Goal: Register for event/course

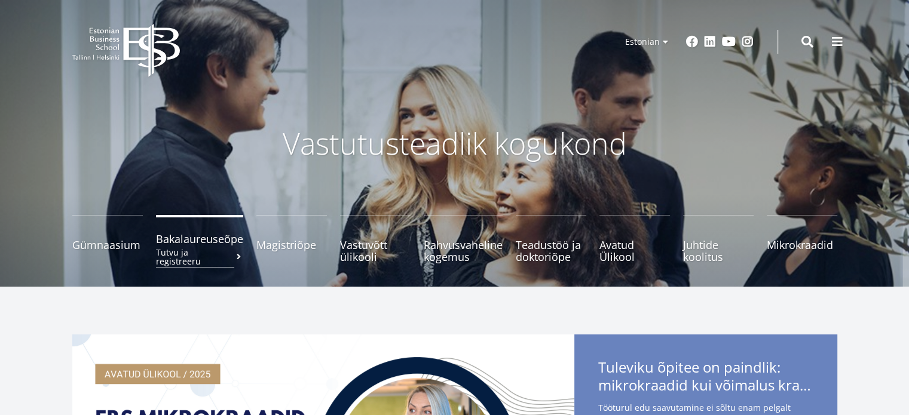
click at [201, 238] on span "Bakalaureuseõpe Tutvu ja registreeru" at bounding box center [199, 239] width 87 height 12
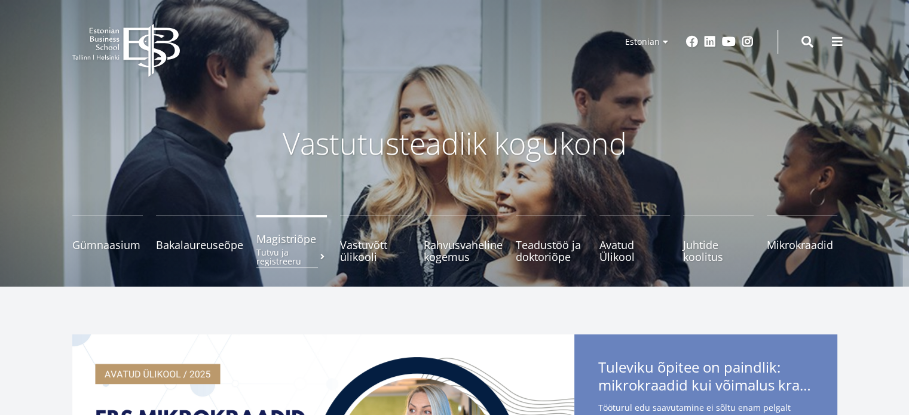
click at [298, 256] on small "Tutvu ja registreeru" at bounding box center [291, 257] width 70 height 18
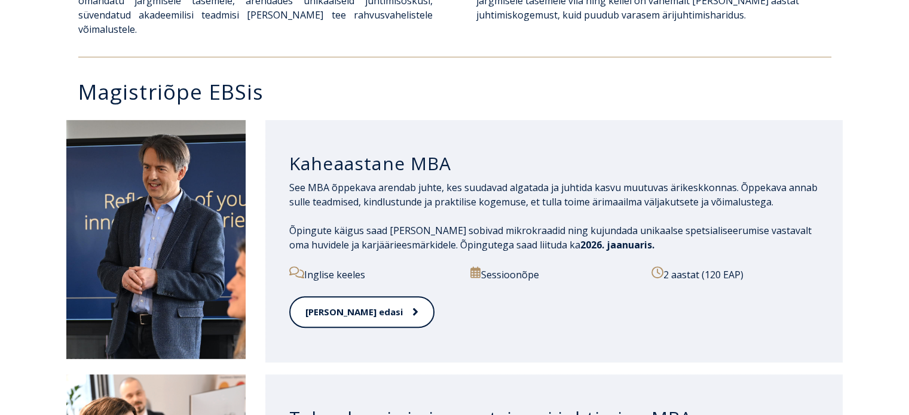
scroll to position [542, 0]
click at [342, 297] on link "[PERSON_NAME] edasi" at bounding box center [361, 312] width 145 height 33
